Goal: Transaction & Acquisition: Purchase product/service

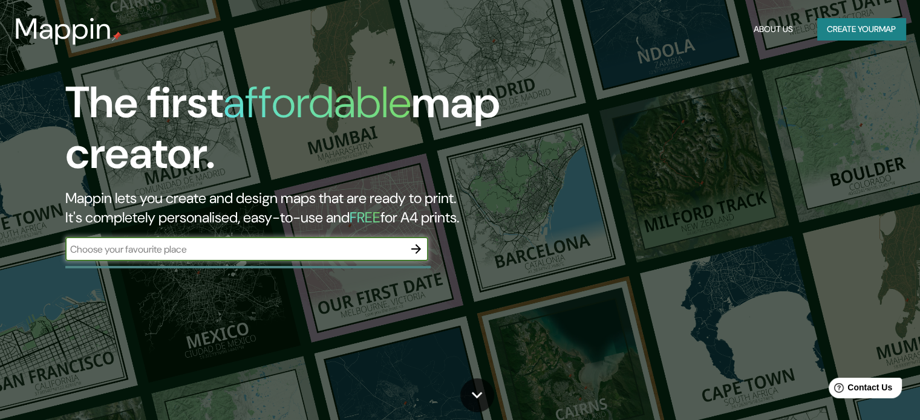
click at [217, 247] on input "text" at bounding box center [234, 250] width 339 height 14
type input "SAN FRA"
click at [182, 246] on input "text" at bounding box center [234, 250] width 339 height 14
type input "SAN FRANCISCO VZLA"
click at [411, 251] on icon "button" at bounding box center [416, 249] width 15 height 15
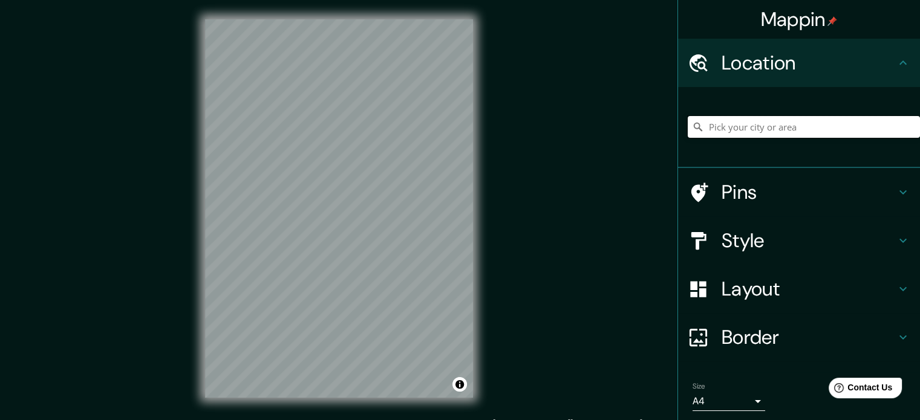
click at [724, 123] on input "Pick your city or area" at bounding box center [804, 127] width 232 height 22
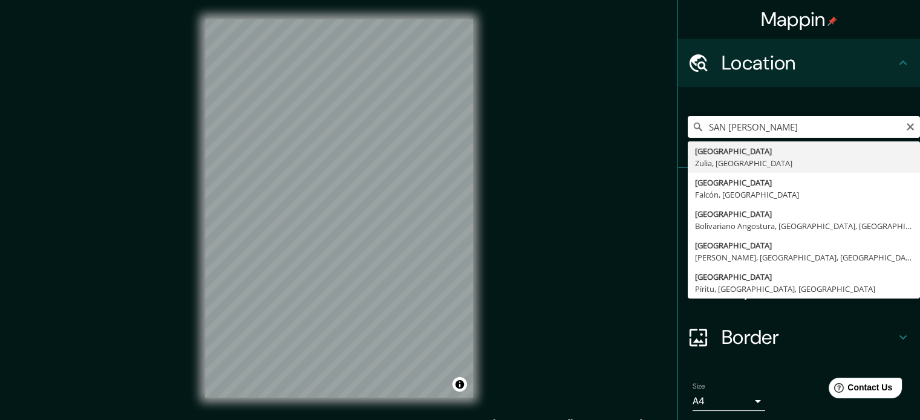
type input "[GEOGRAPHIC_DATA], [GEOGRAPHIC_DATA], [GEOGRAPHIC_DATA]"
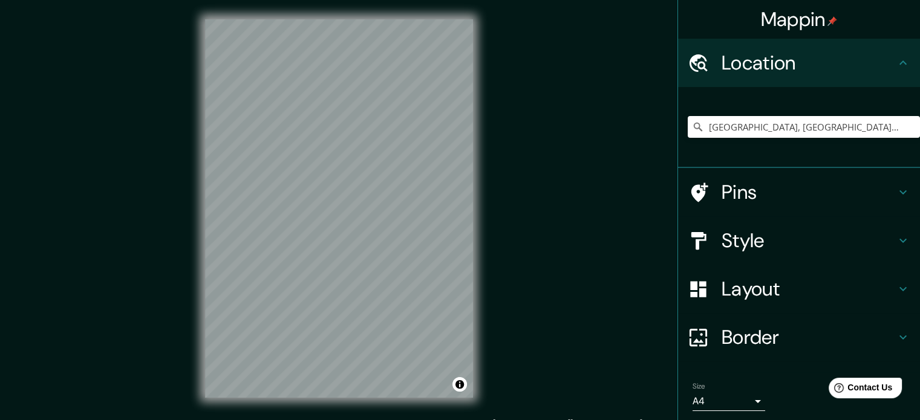
click at [760, 191] on h4 "Pins" at bounding box center [808, 192] width 174 height 24
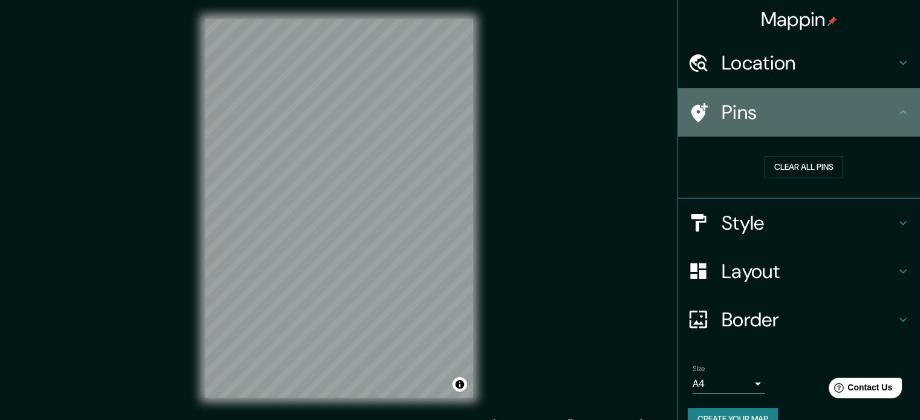
click at [745, 120] on h4 "Pins" at bounding box center [808, 112] width 174 height 24
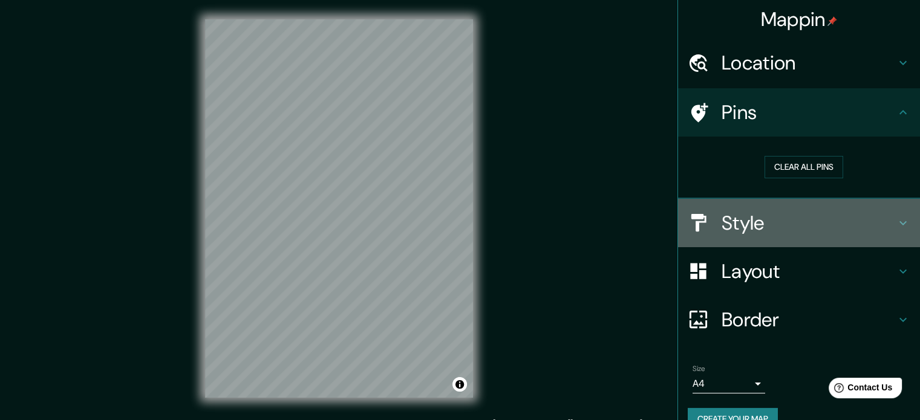
click at [760, 221] on h4 "Style" at bounding box center [808, 223] width 174 height 24
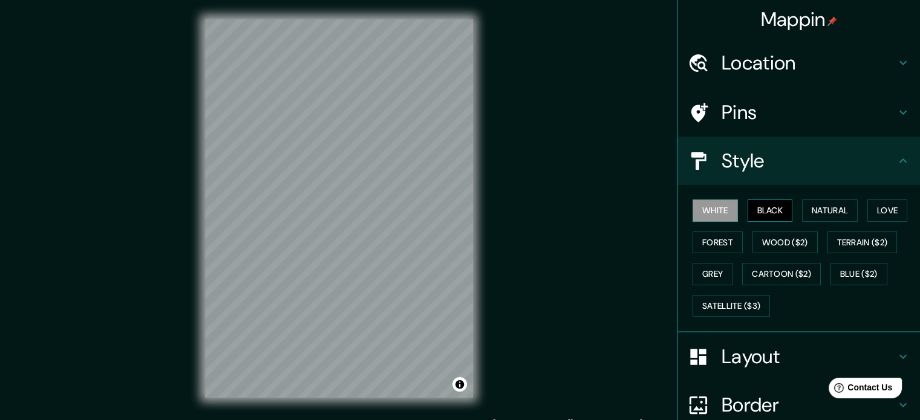
click at [760, 210] on button "Black" at bounding box center [769, 211] width 45 height 22
click at [804, 213] on button "Natural" at bounding box center [830, 211] width 56 height 22
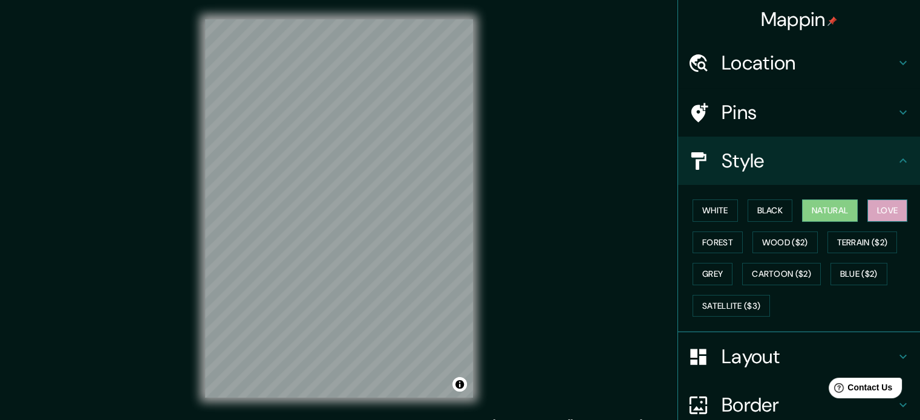
click at [881, 213] on button "Love" at bounding box center [887, 211] width 40 height 22
click at [704, 244] on button "Forest" at bounding box center [717, 243] width 50 height 22
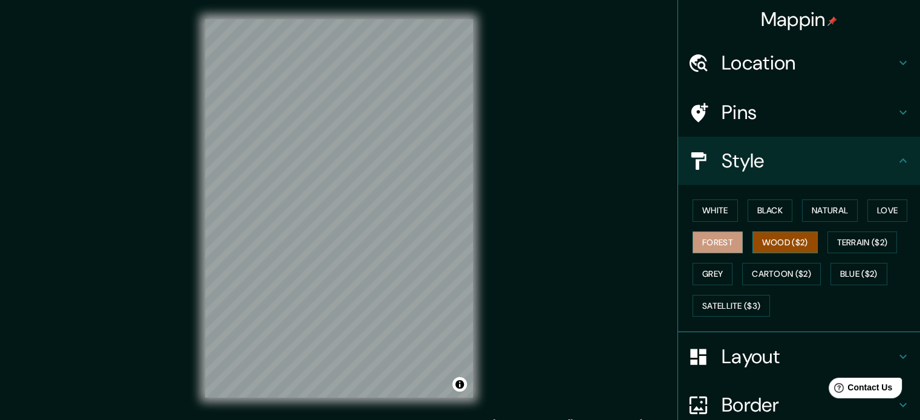
click at [760, 238] on button "Wood ($2)" at bounding box center [784, 243] width 65 height 22
click at [715, 273] on button "Grey" at bounding box center [712, 274] width 40 height 22
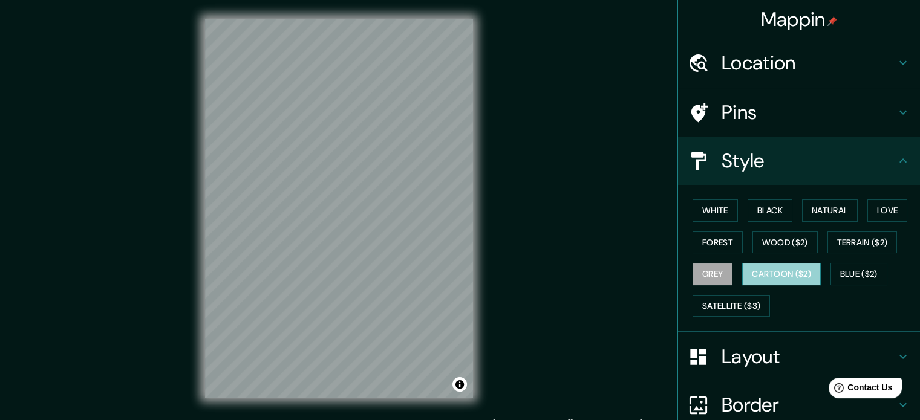
click at [758, 268] on button "Cartoon ($2)" at bounding box center [781, 274] width 79 height 22
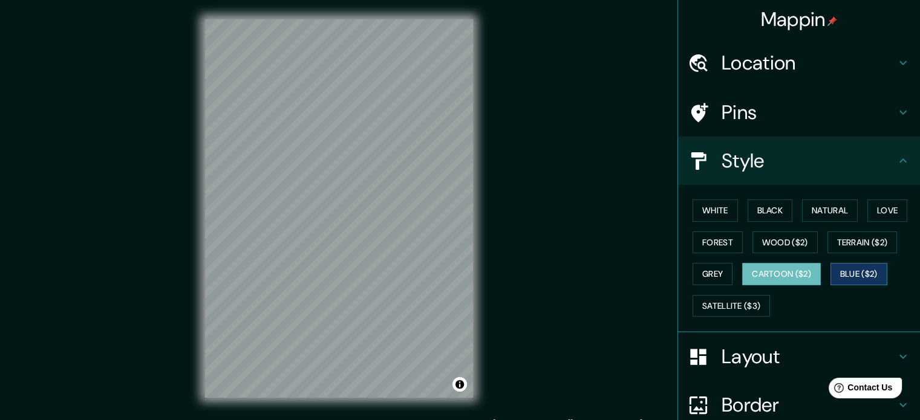
click at [845, 270] on button "Blue ($2)" at bounding box center [858, 274] width 57 height 22
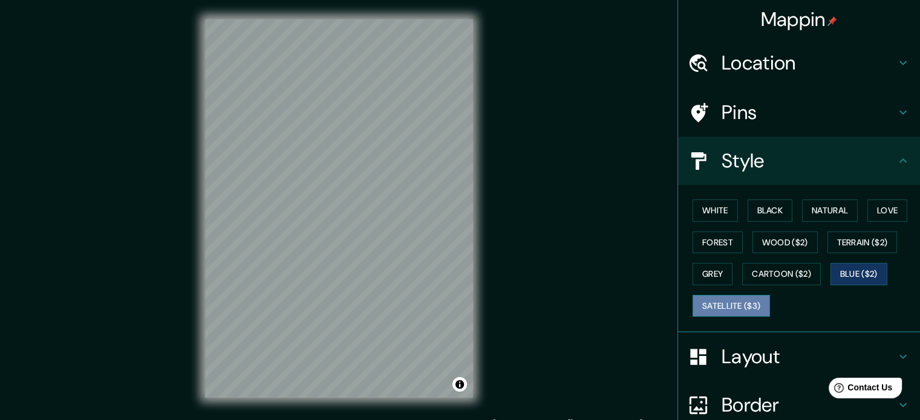
click at [727, 308] on button "Satellite ($3)" at bounding box center [730, 306] width 77 height 22
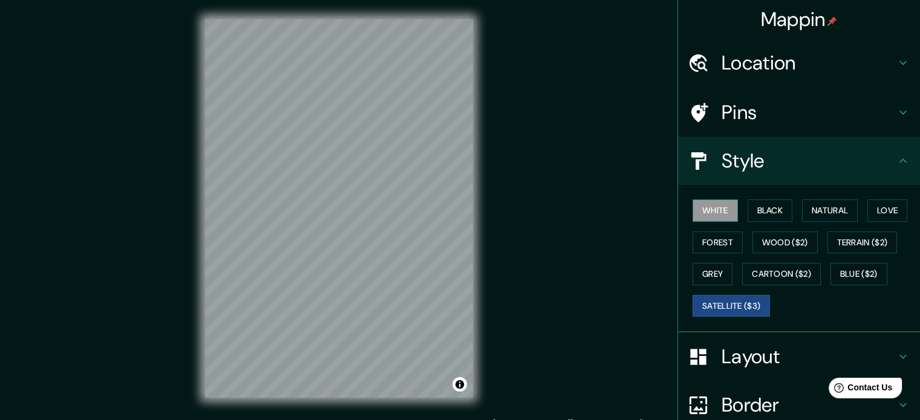
click at [705, 214] on button "White" at bounding box center [714, 211] width 45 height 22
click at [760, 207] on button "Black" at bounding box center [769, 211] width 45 height 22
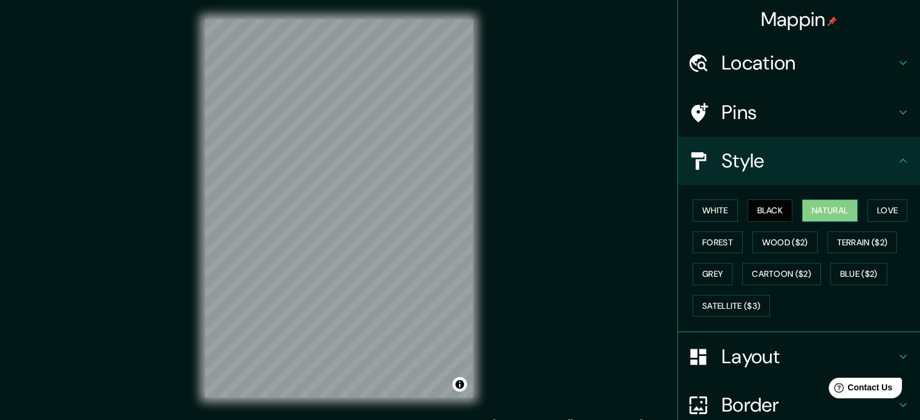
click at [810, 205] on button "Natural" at bounding box center [830, 211] width 56 height 22
click at [758, 64] on h4 "Location" at bounding box center [808, 63] width 174 height 24
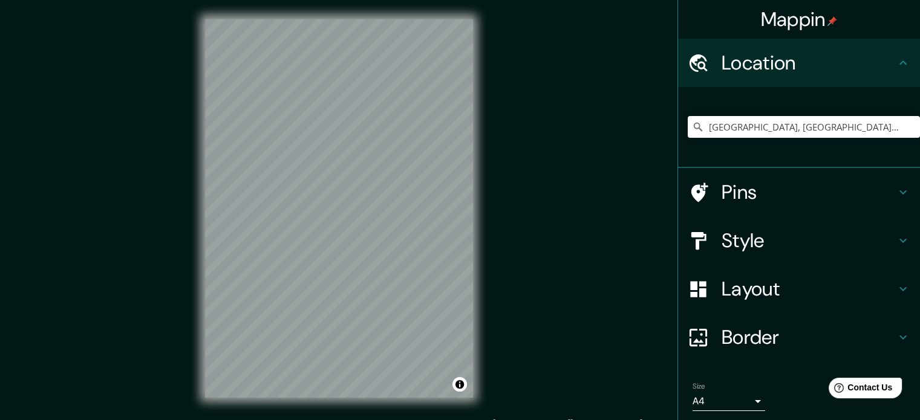
click at [763, 191] on h4 "Pins" at bounding box center [808, 192] width 174 height 24
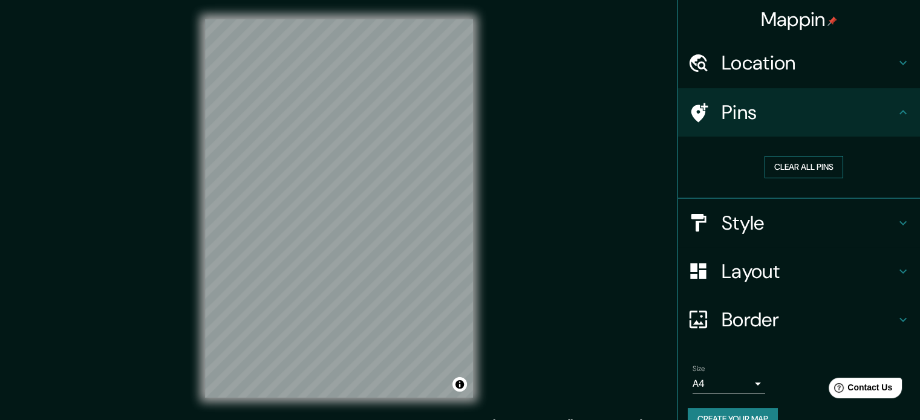
click at [775, 166] on button "Clear all pins" at bounding box center [803, 167] width 79 height 22
click at [777, 169] on button "Clear all pins" at bounding box center [803, 167] width 79 height 22
click at [392, 142] on div at bounding box center [393, 139] width 10 height 10
click at [769, 227] on h4 "Style" at bounding box center [808, 223] width 174 height 24
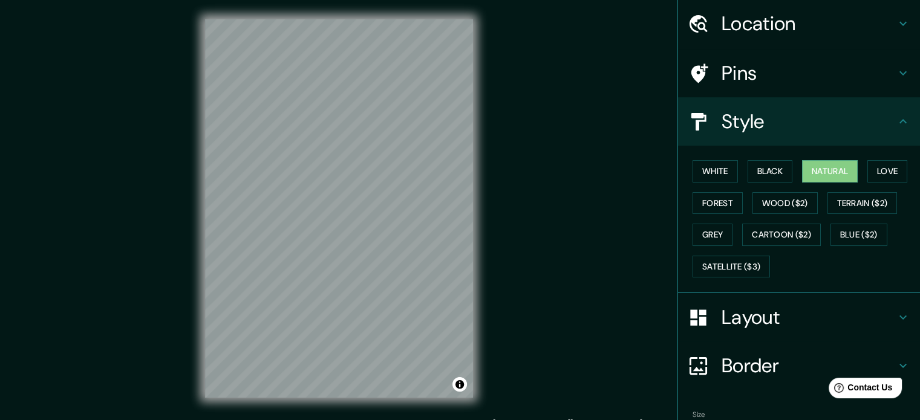
scroll to position [60, 0]
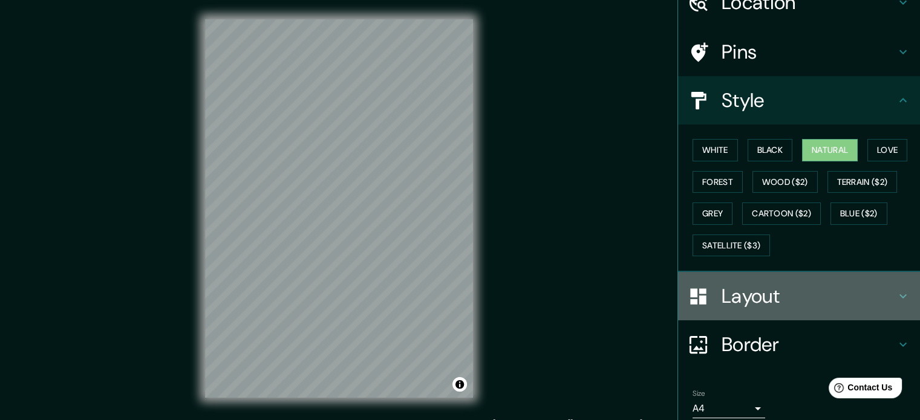
click at [757, 298] on h4 "Layout" at bounding box center [808, 296] width 174 height 24
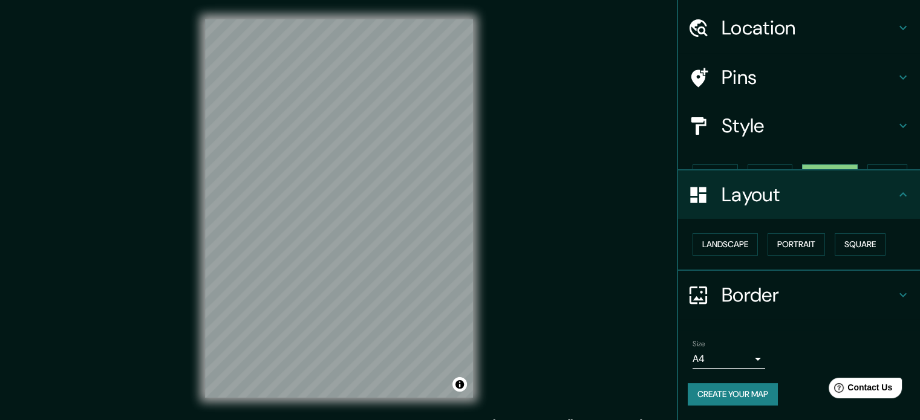
scroll to position [13, 0]
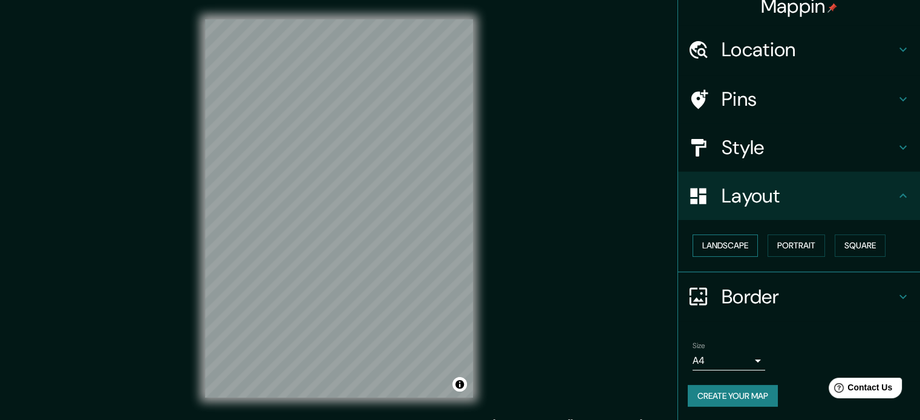
click at [725, 239] on button "Landscape" at bounding box center [724, 246] width 65 height 22
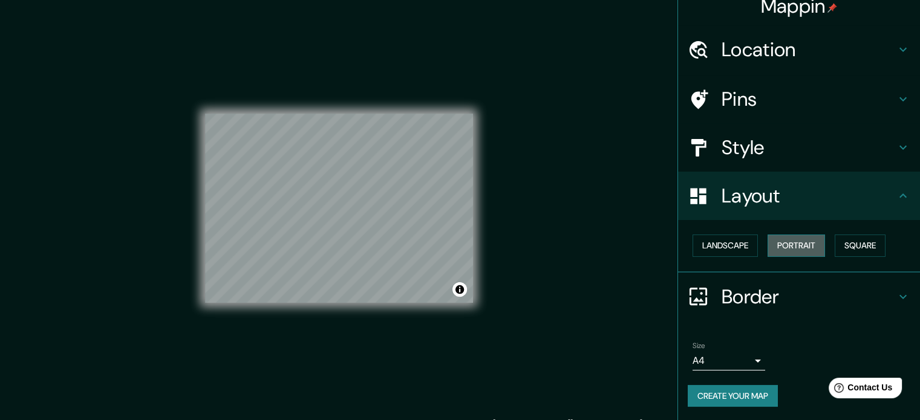
click at [786, 246] on button "Portrait" at bounding box center [795, 246] width 57 height 22
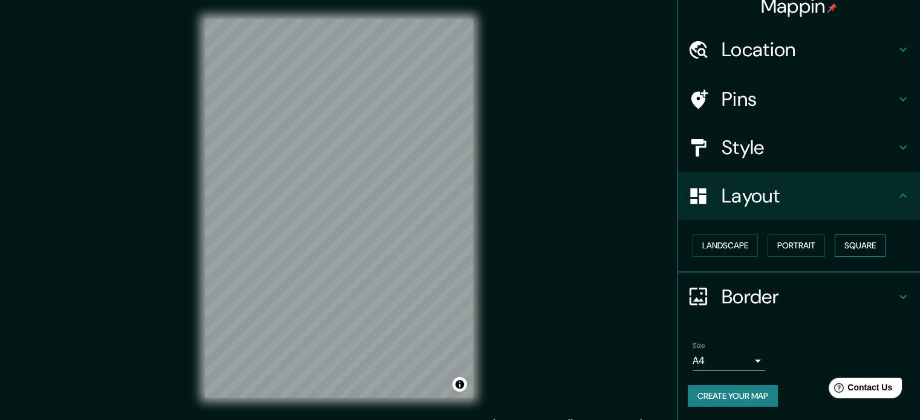
click at [839, 246] on button "Square" at bounding box center [860, 246] width 51 height 22
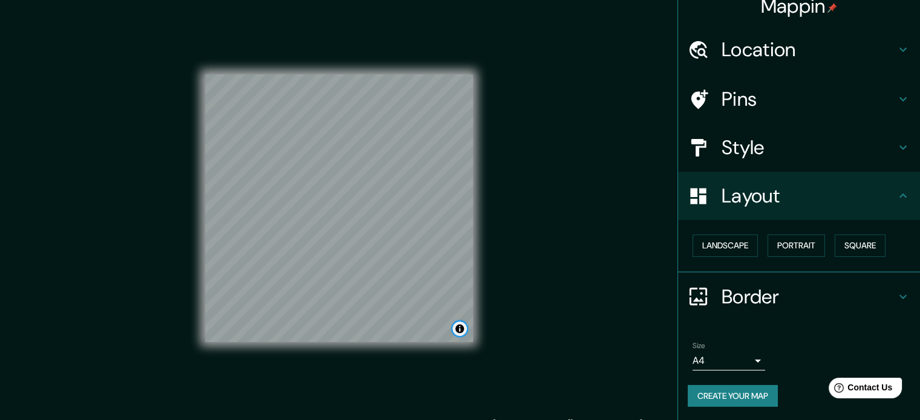
click at [460, 330] on button "Toggle attribution" at bounding box center [459, 329] width 15 height 15
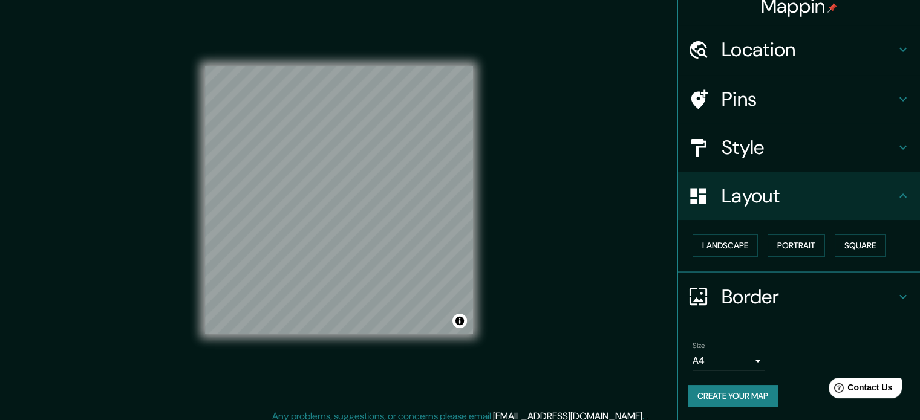
scroll to position [16, 0]
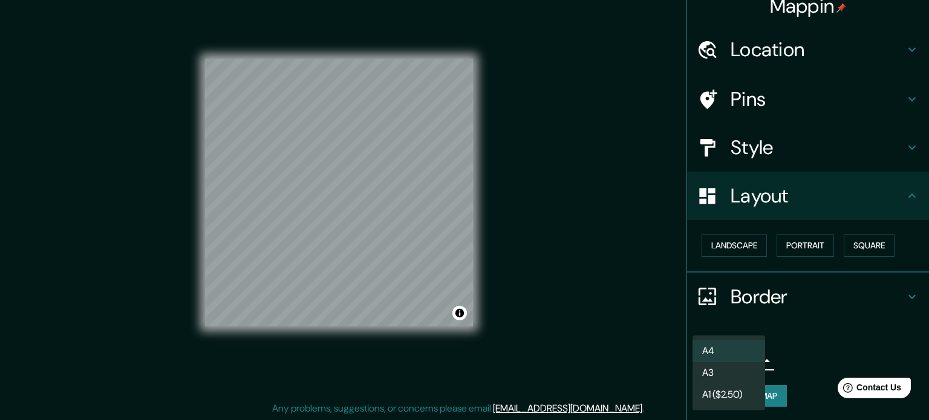
drag, startPoint x: 746, startPoint y: 359, endPoint x: 726, endPoint y: 359, distance: 20.0
click at [726, 359] on body "Mappin Location San Francisco, Zulia, Venezuela Pins Style Layout Landscape Por…" at bounding box center [464, 194] width 929 height 420
click at [725, 370] on li "A3" at bounding box center [728, 373] width 73 height 22
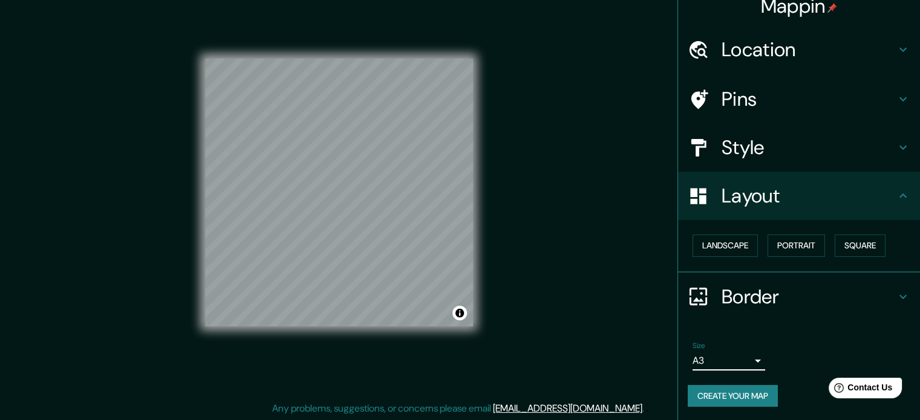
click at [746, 360] on body "Mappin Location San Francisco, Zulia, Venezuela Pins Style Layout Landscape Por…" at bounding box center [460, 194] width 920 height 420
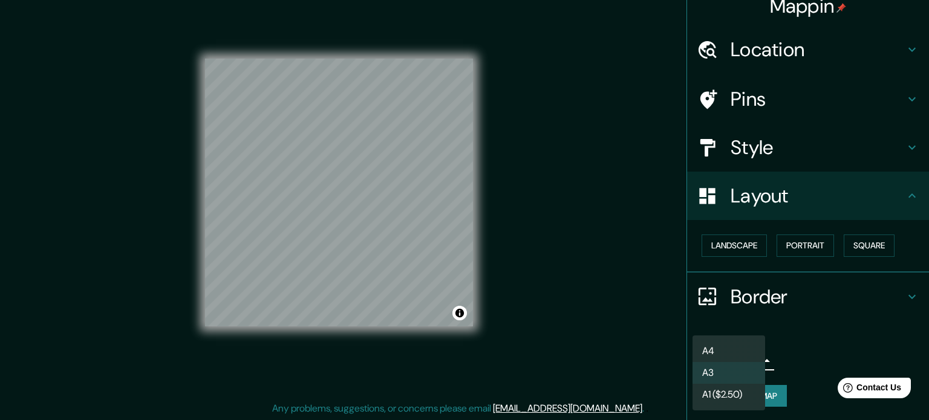
click at [711, 372] on li "A3" at bounding box center [728, 373] width 73 height 22
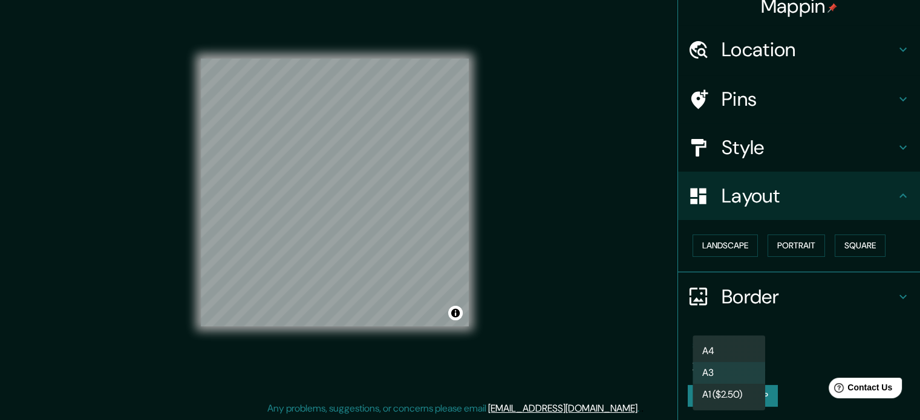
click at [740, 360] on body "Mappin Location San Francisco, Zulia, Venezuela Pins Style Layout Landscape Por…" at bounding box center [460, 194] width 920 height 420
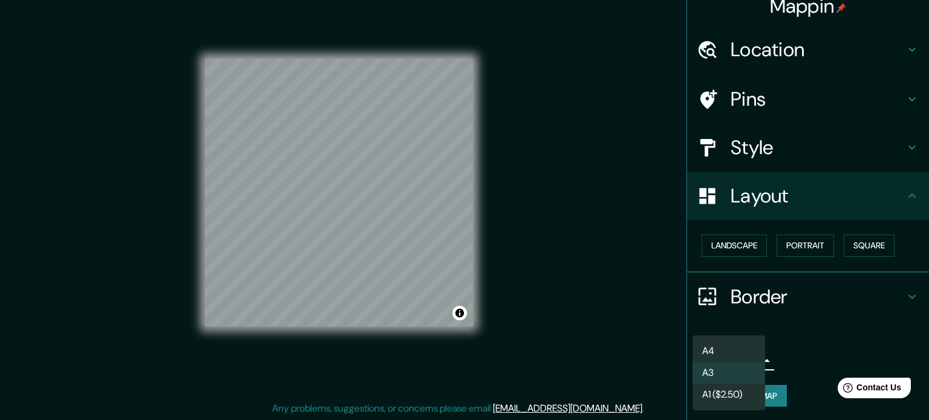
click at [721, 394] on li "A1 ($2.50)" at bounding box center [728, 395] width 73 height 22
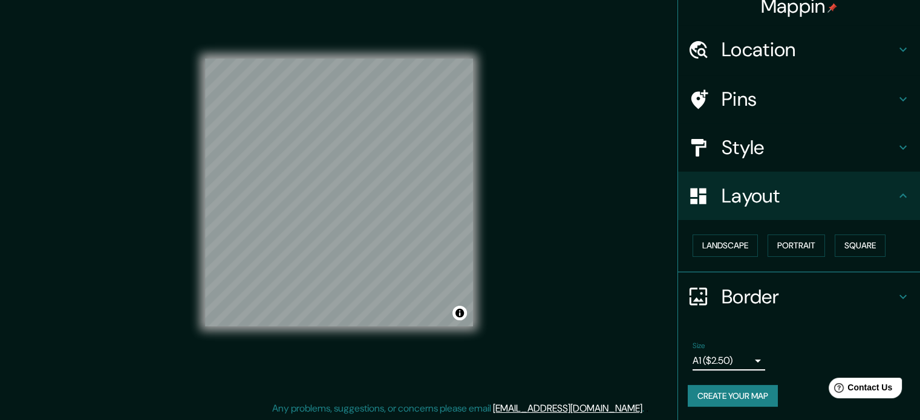
click at [723, 359] on body "Mappin Location San Francisco, Zulia, Venezuela Pins Style Layout Landscape Por…" at bounding box center [460, 194] width 920 height 420
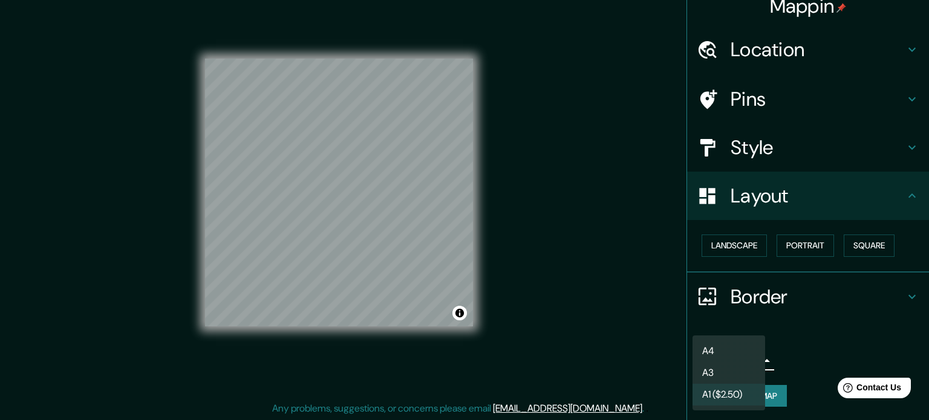
click at [735, 347] on li "A4" at bounding box center [728, 351] width 73 height 22
type input "single"
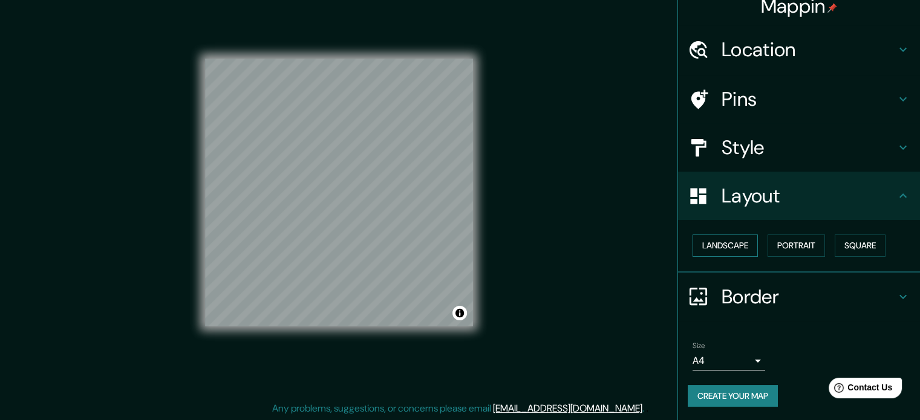
click at [727, 243] on button "Landscape" at bounding box center [724, 246] width 65 height 22
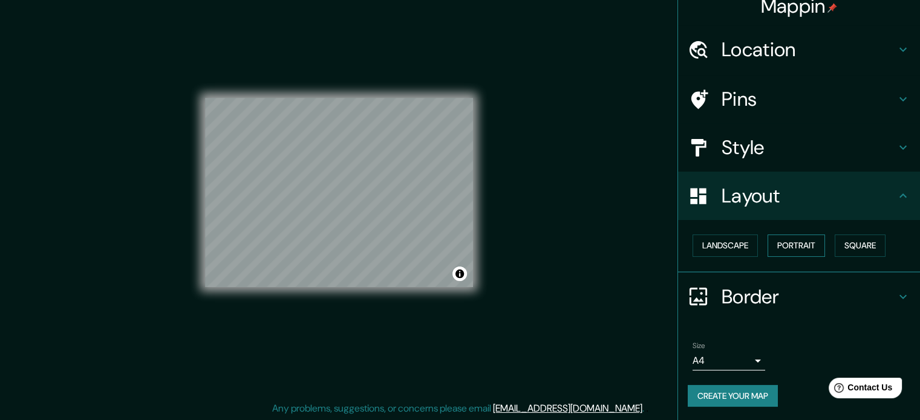
click at [791, 241] on button "Portrait" at bounding box center [795, 246] width 57 height 22
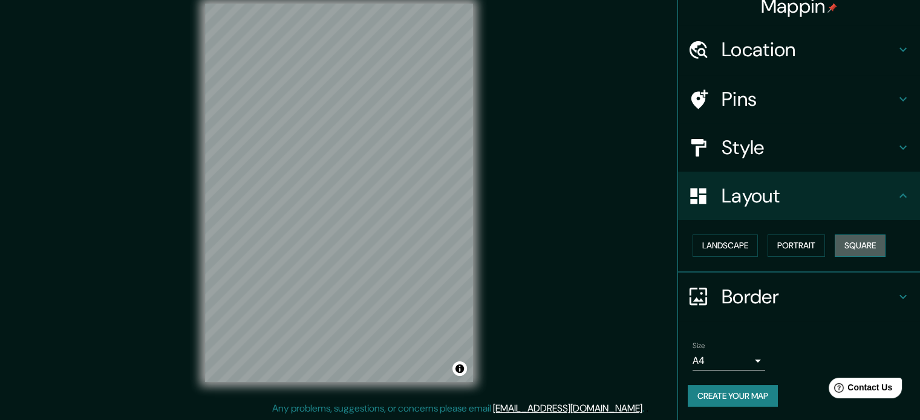
click at [842, 239] on button "Square" at bounding box center [860, 246] width 51 height 22
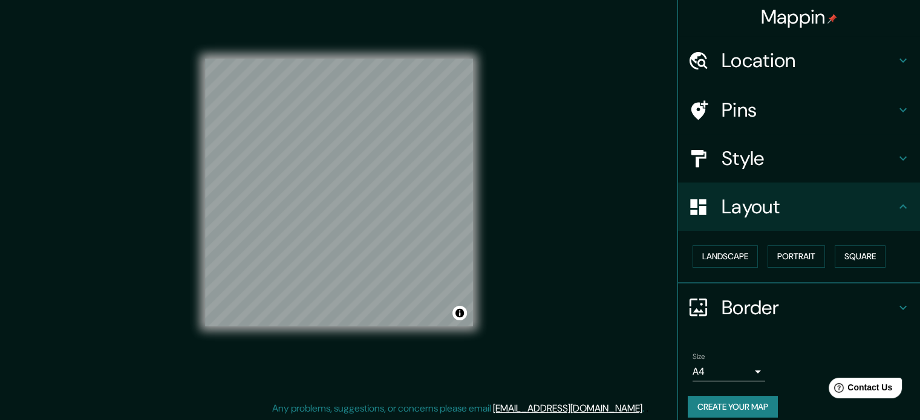
scroll to position [0, 0]
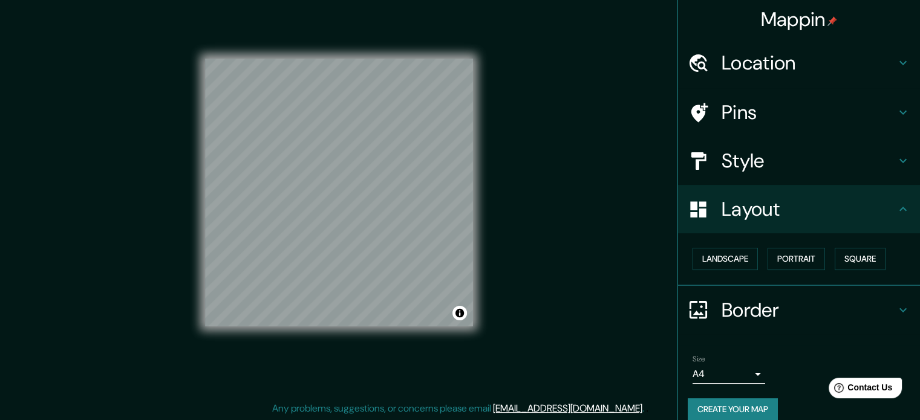
click at [727, 166] on h4 "Style" at bounding box center [808, 161] width 174 height 24
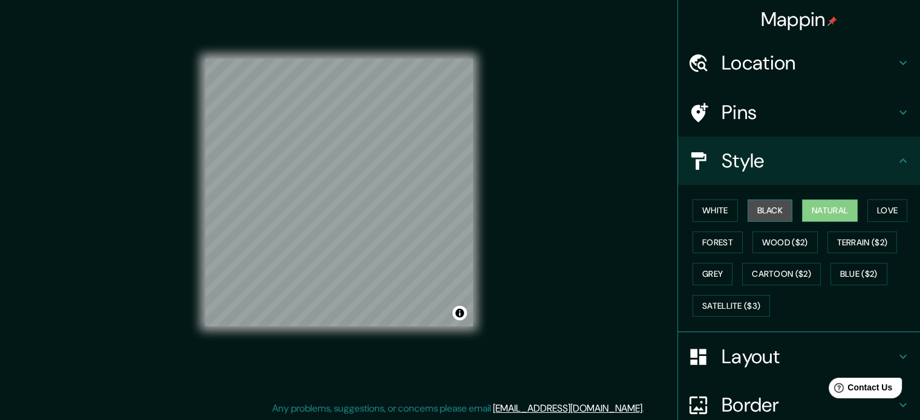
click at [757, 203] on button "Black" at bounding box center [769, 211] width 45 height 22
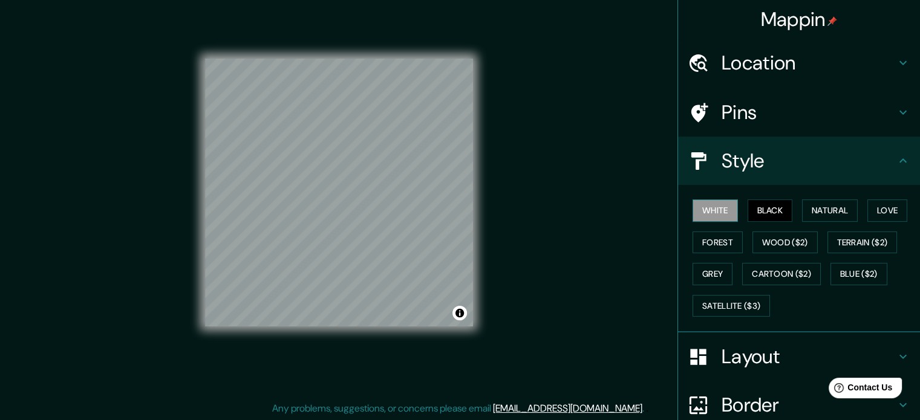
click at [715, 212] on button "White" at bounding box center [714, 211] width 45 height 22
click at [782, 109] on h4 "Pins" at bounding box center [808, 112] width 174 height 24
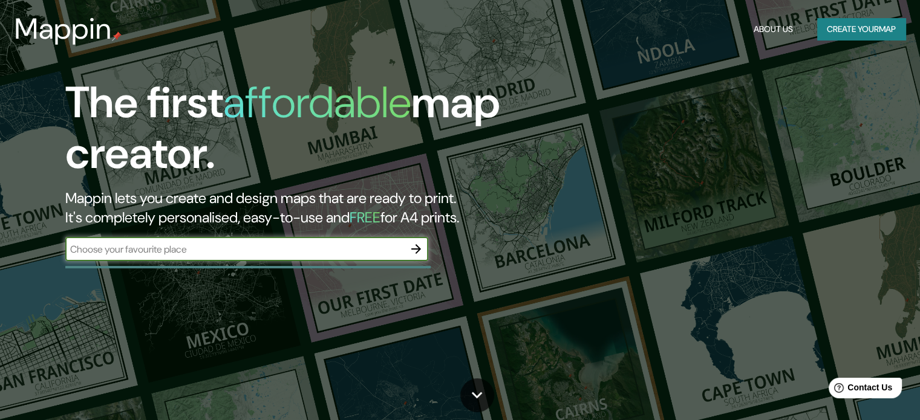
drag, startPoint x: 320, startPoint y: 248, endPoint x: 346, endPoint y: 246, distance: 26.1
click at [320, 248] on input "text" at bounding box center [234, 250] width 339 height 14
type input "SAN FRANCISCO VZLA"
click at [757, 31] on button "About Us" at bounding box center [773, 29] width 49 height 22
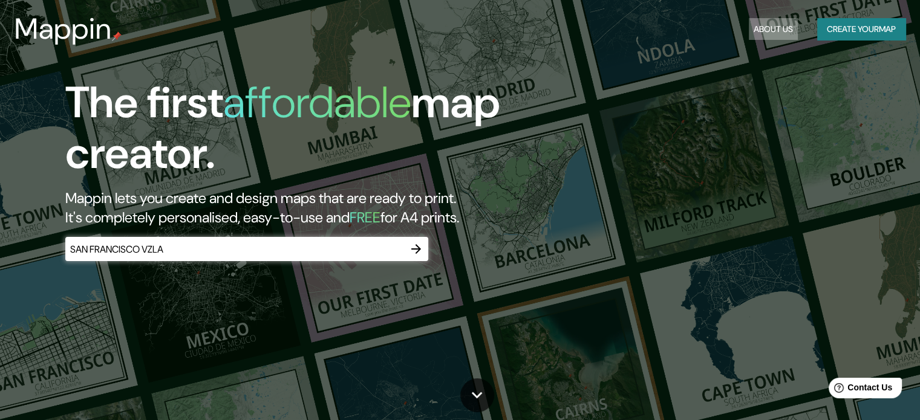
click at [763, 24] on button "About Us" at bounding box center [773, 29] width 49 height 22
click at [844, 29] on button "Create your map" at bounding box center [861, 29] width 88 height 22
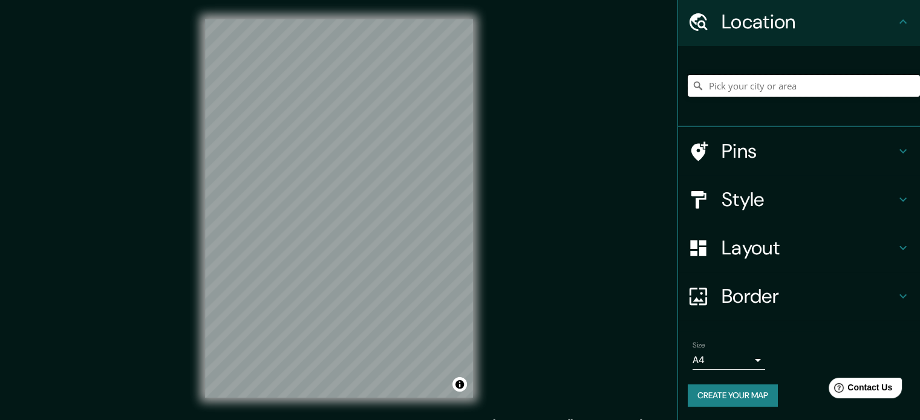
click at [719, 86] on input "Pick your city or area" at bounding box center [804, 86] width 232 height 22
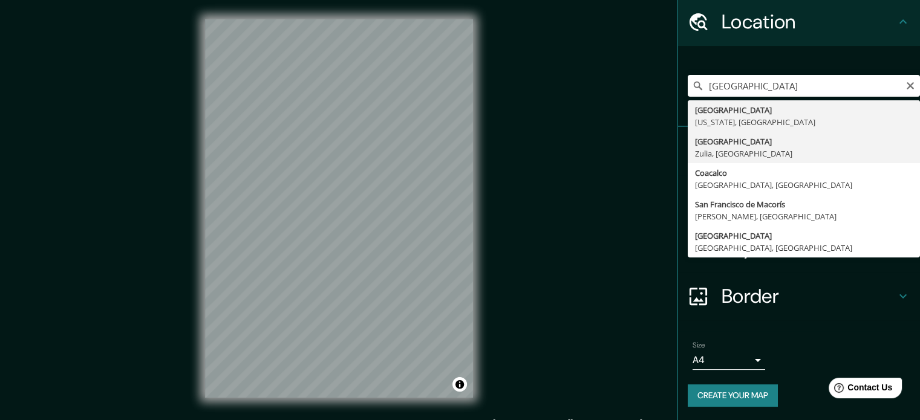
type input "[GEOGRAPHIC_DATA], [GEOGRAPHIC_DATA], [GEOGRAPHIC_DATA]"
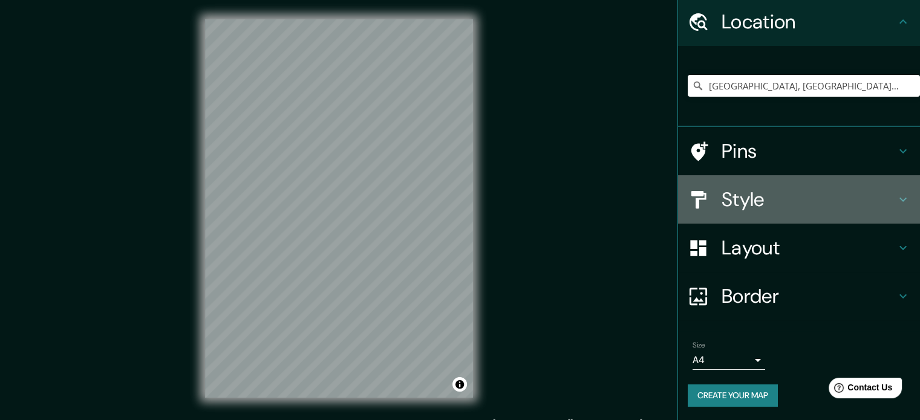
click at [756, 203] on h4 "Style" at bounding box center [808, 199] width 174 height 24
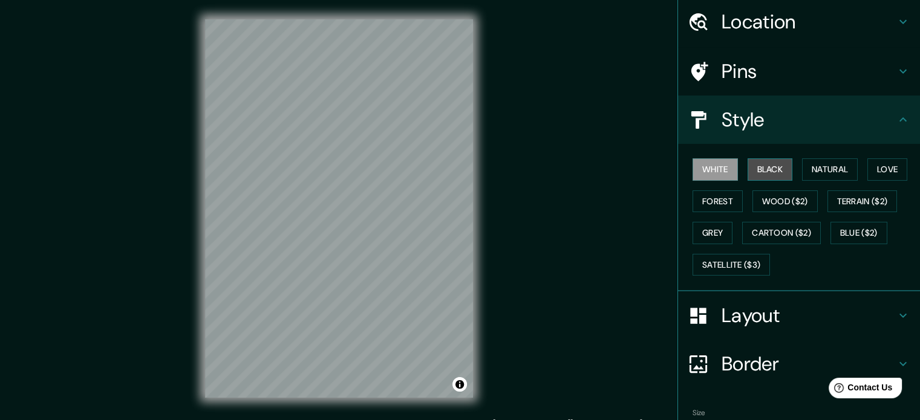
click at [760, 170] on button "Black" at bounding box center [769, 169] width 45 height 22
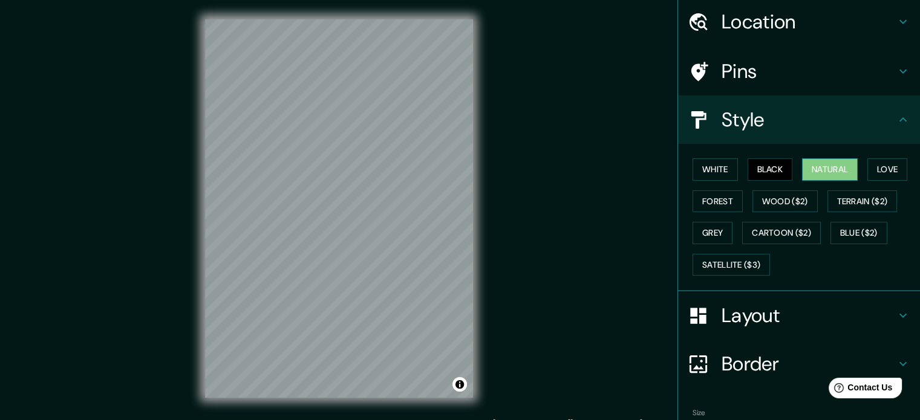
click at [818, 170] on button "Natural" at bounding box center [830, 169] width 56 height 22
click at [708, 199] on button "Forest" at bounding box center [717, 202] width 50 height 22
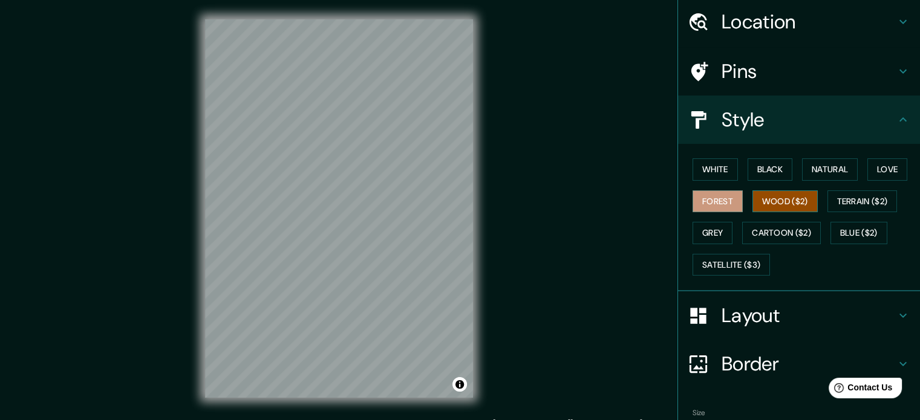
click at [772, 195] on button "Wood ($2)" at bounding box center [784, 202] width 65 height 22
click at [473, 198] on div "© Mapbox © OpenStreetMap Improve this map" at bounding box center [339, 208] width 307 height 417
click at [471, 192] on div at bounding box center [474, 192] width 10 height 10
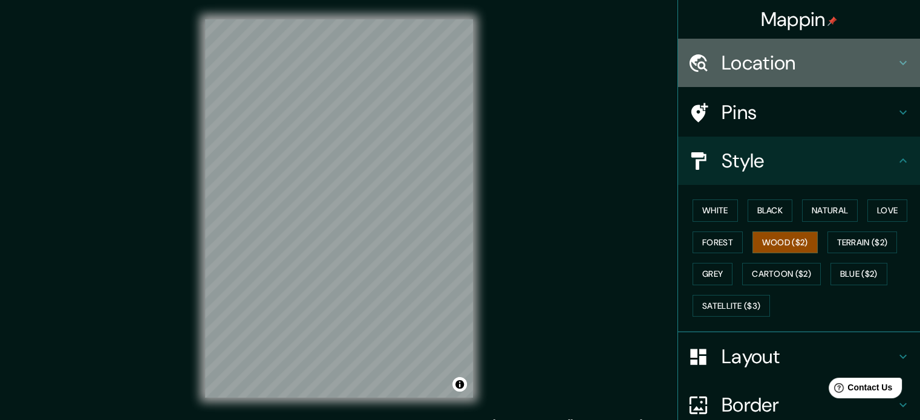
click at [724, 69] on h4 "Location" at bounding box center [808, 63] width 174 height 24
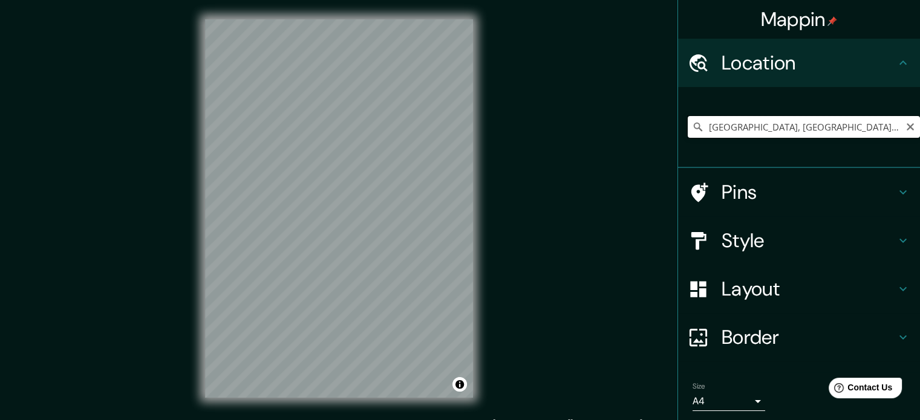
click at [752, 129] on input "[GEOGRAPHIC_DATA], [GEOGRAPHIC_DATA], [GEOGRAPHIC_DATA]" at bounding box center [804, 127] width 232 height 22
click at [907, 126] on icon "Clear" at bounding box center [910, 126] width 7 height 7
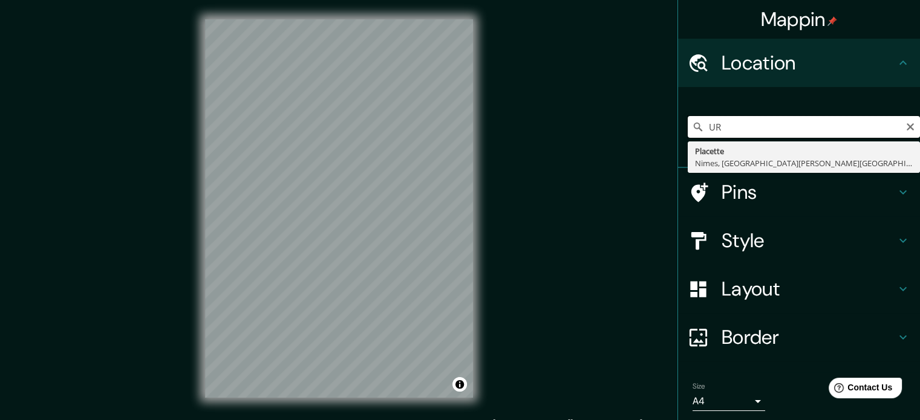
type input "U"
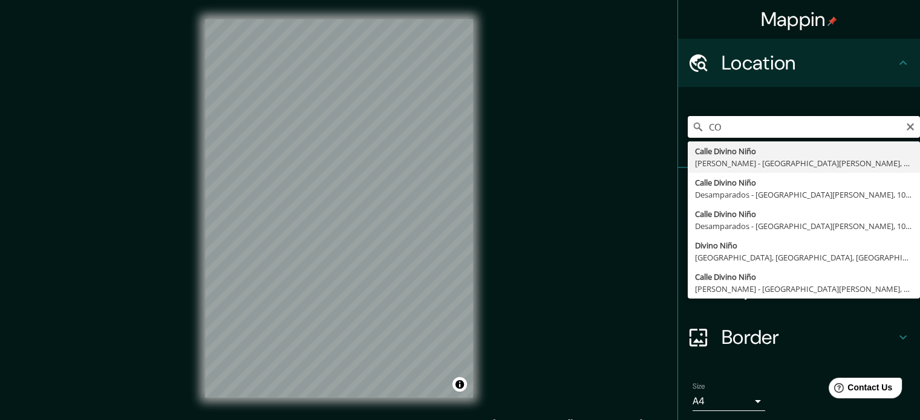
type input "C"
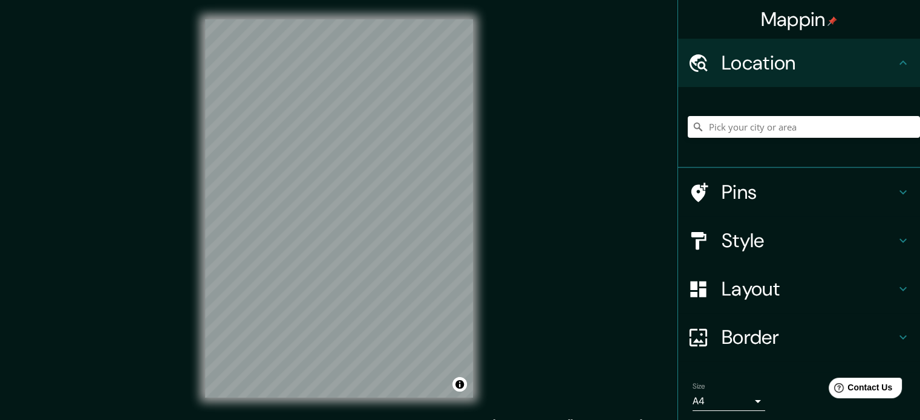
click at [774, 240] on h4 "Style" at bounding box center [808, 241] width 174 height 24
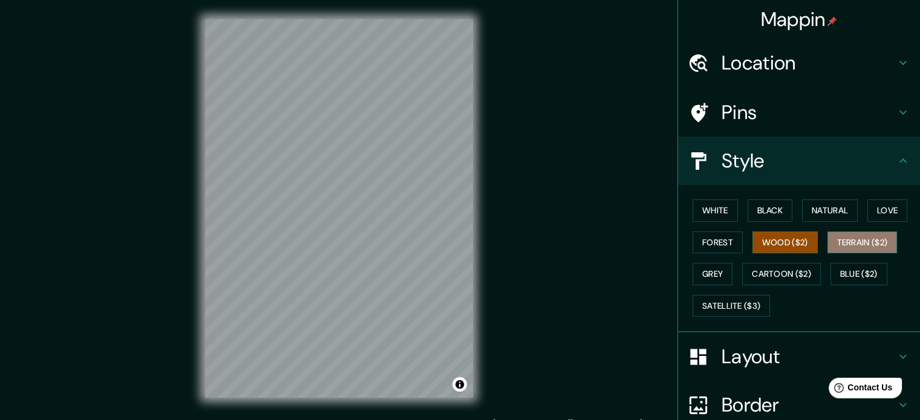
click at [867, 244] on button "Terrain ($2)" at bounding box center [862, 243] width 70 height 22
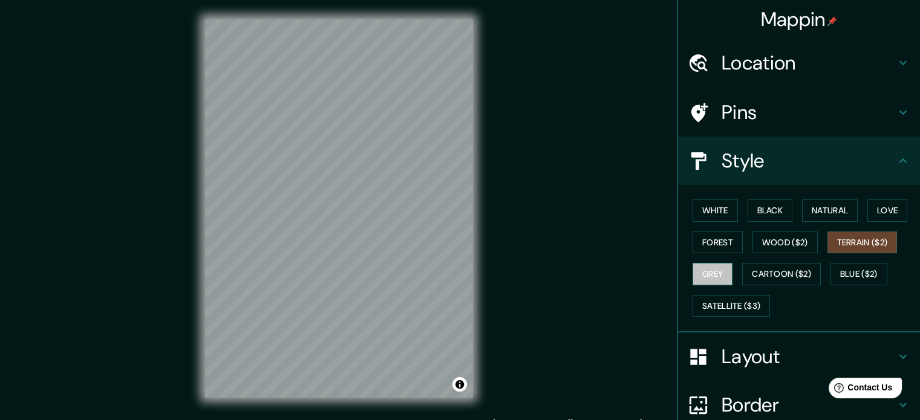
click at [713, 275] on button "Grey" at bounding box center [712, 274] width 40 height 22
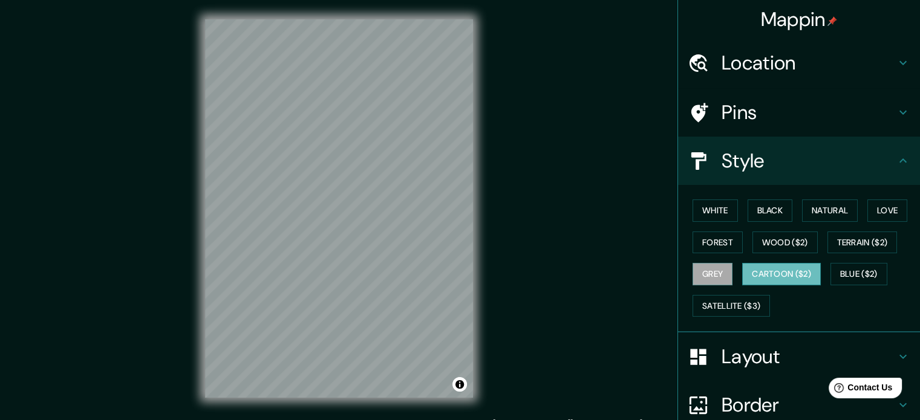
click at [769, 267] on button "Cartoon ($2)" at bounding box center [781, 274] width 79 height 22
click at [862, 275] on button "Blue ($2)" at bounding box center [858, 274] width 57 height 22
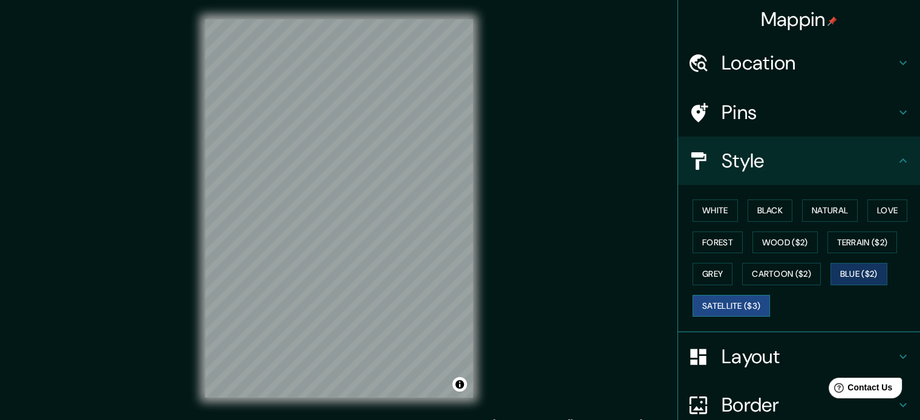
click at [735, 309] on button "Satellite ($3)" at bounding box center [730, 306] width 77 height 22
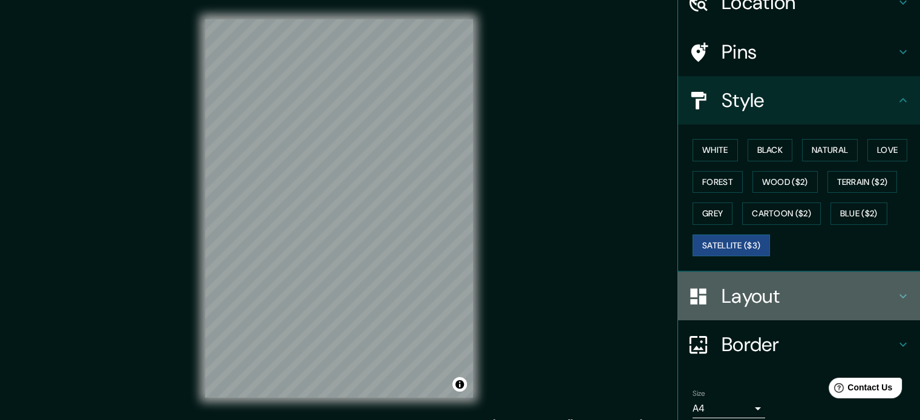
click at [796, 293] on h4 "Layout" at bounding box center [808, 296] width 174 height 24
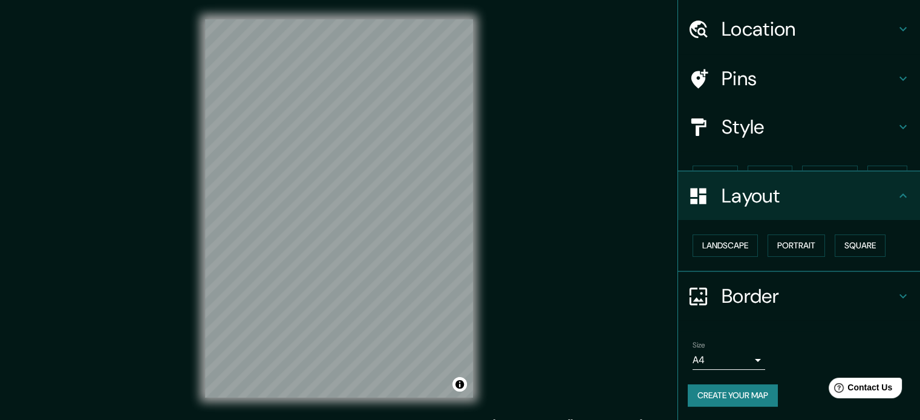
scroll to position [13, 0]
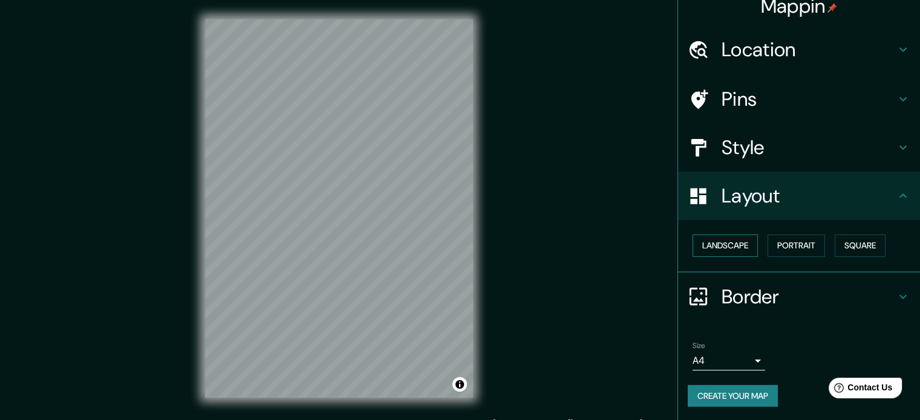
click at [750, 246] on button "Landscape" at bounding box center [724, 246] width 65 height 22
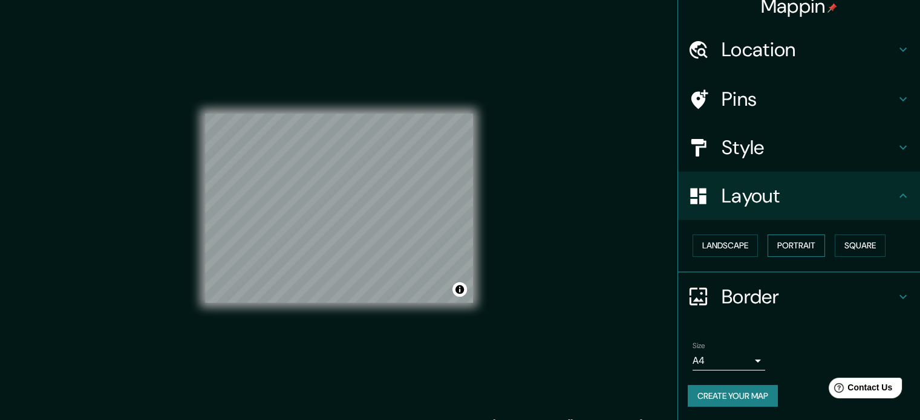
click at [789, 246] on button "Portrait" at bounding box center [795, 246] width 57 height 22
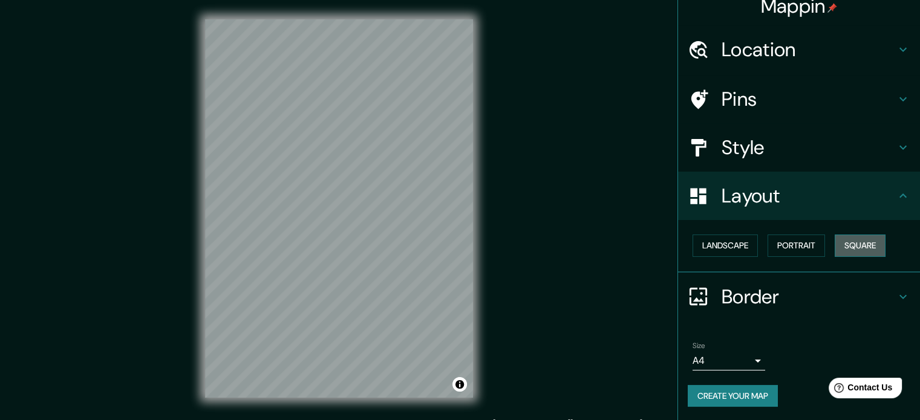
click at [844, 246] on button "Square" at bounding box center [860, 246] width 51 height 22
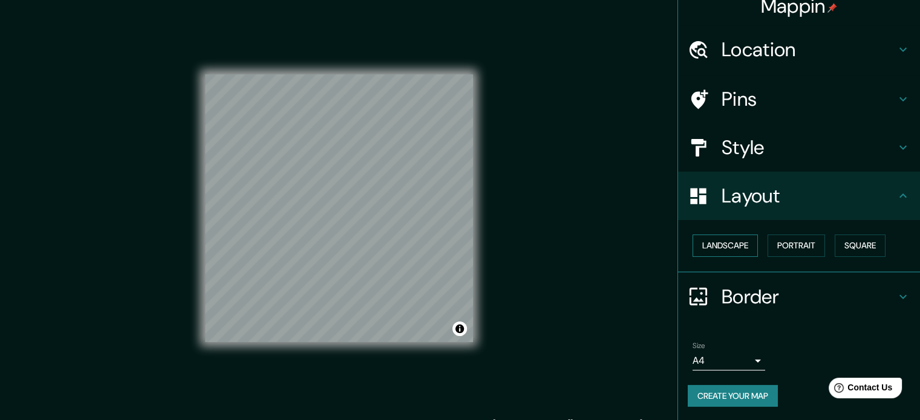
click at [720, 250] on button "Landscape" at bounding box center [724, 246] width 65 height 22
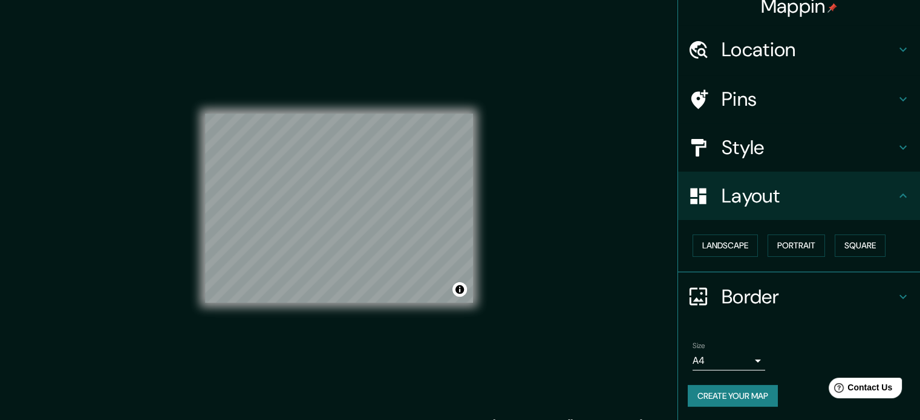
scroll to position [16, 0]
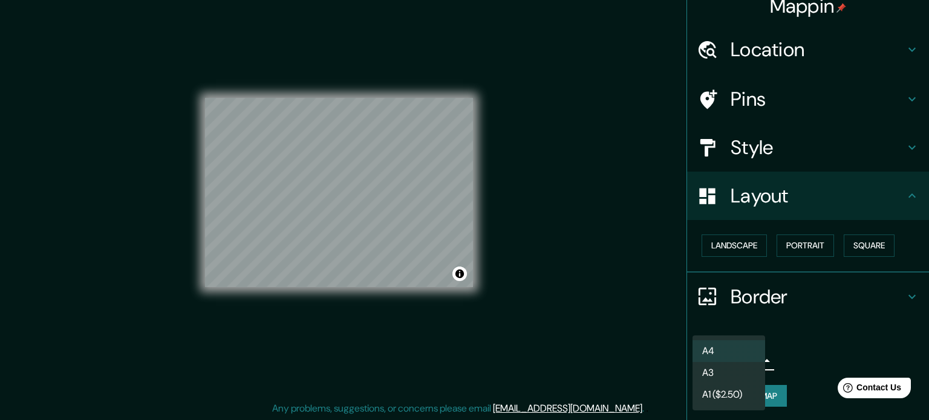
drag, startPoint x: 747, startPoint y: 360, endPoint x: 703, endPoint y: 362, distance: 44.2
click at [703, 362] on body "Mappin Location Pins Style Layout Landscape Portrait Square Border Choose a bor…" at bounding box center [464, 194] width 929 height 420
click at [729, 371] on li "A3" at bounding box center [728, 373] width 73 height 22
type input "a4"
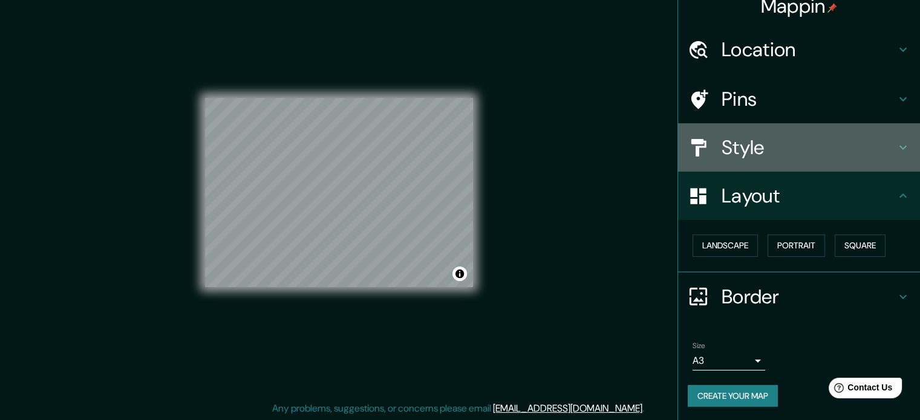
click at [751, 149] on h4 "Style" at bounding box center [808, 147] width 174 height 24
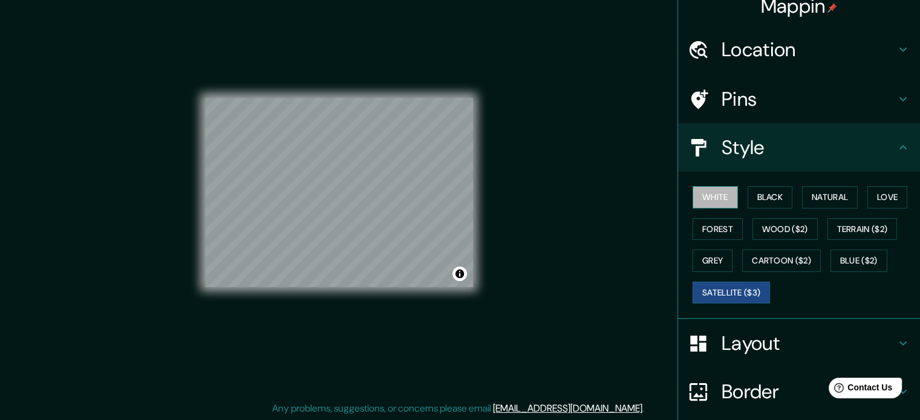
click at [699, 194] on button "White" at bounding box center [714, 197] width 45 height 22
click at [763, 195] on button "Black" at bounding box center [769, 197] width 45 height 22
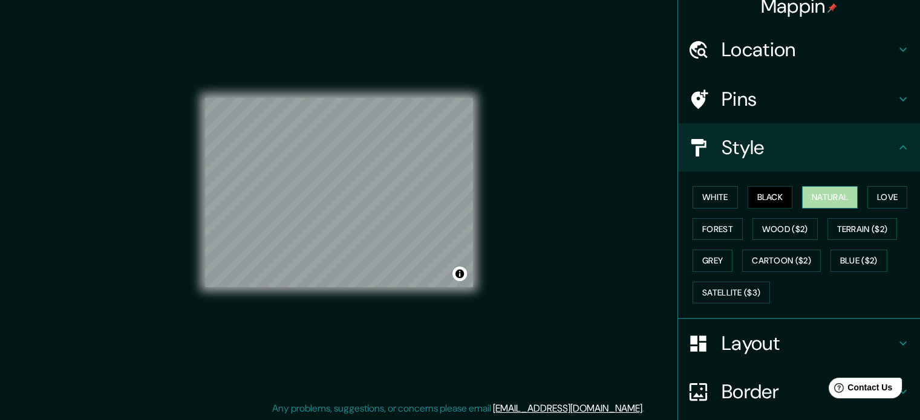
click at [804, 196] on button "Natural" at bounding box center [830, 197] width 56 height 22
click at [879, 191] on button "Love" at bounding box center [887, 197] width 40 height 22
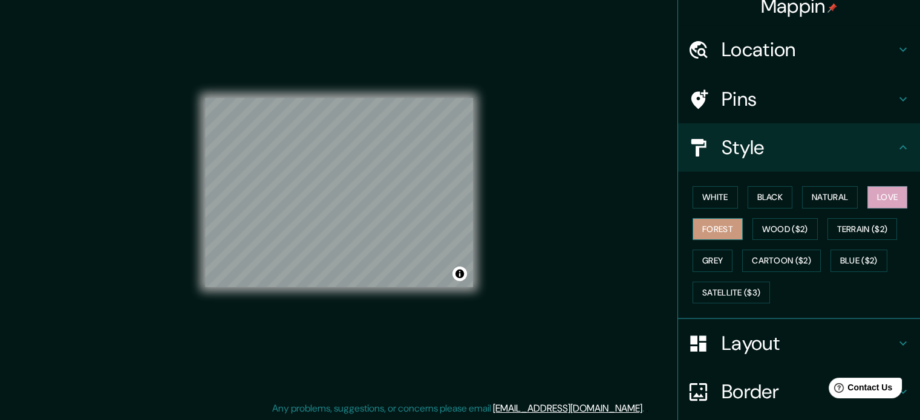
click at [692, 227] on button "Forest" at bounding box center [717, 229] width 50 height 22
click at [761, 229] on button "Wood ($2)" at bounding box center [784, 229] width 65 height 22
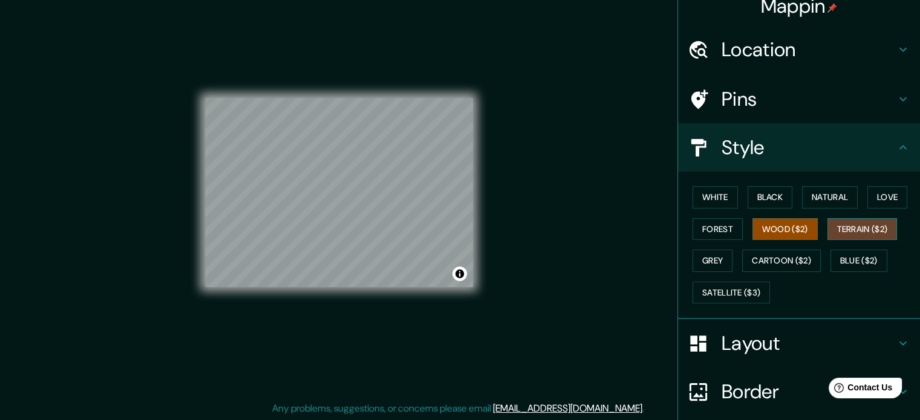
click at [852, 229] on button "Terrain ($2)" at bounding box center [862, 229] width 70 height 22
click at [700, 259] on button "Grey" at bounding box center [712, 261] width 40 height 22
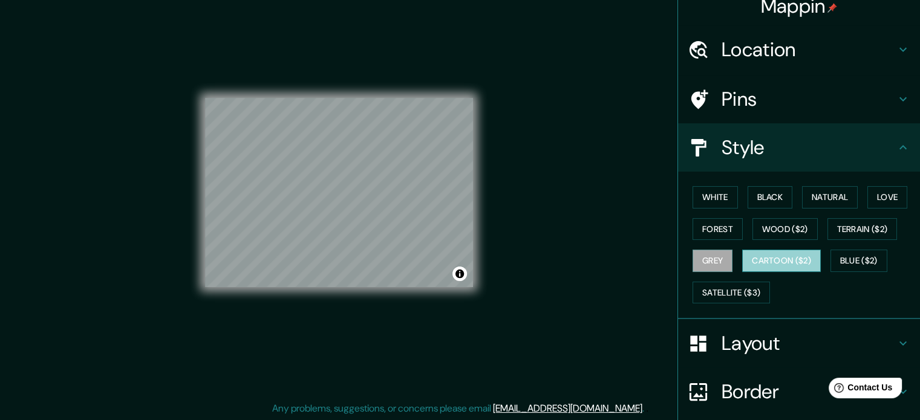
click at [759, 258] on button "Cartoon ($2)" at bounding box center [781, 261] width 79 height 22
